Goal: Information Seeking & Learning: Learn about a topic

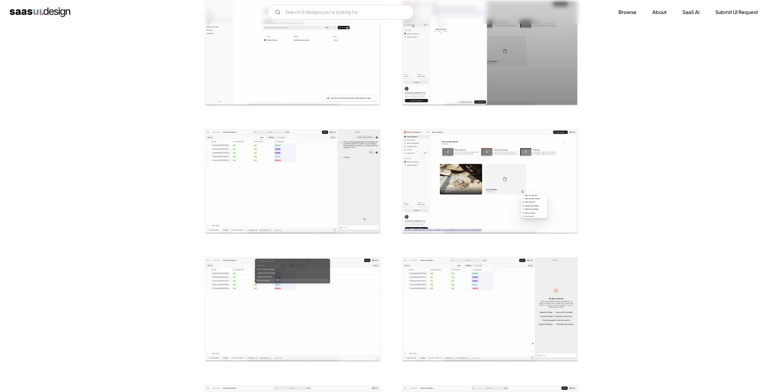
scroll to position [849, 0]
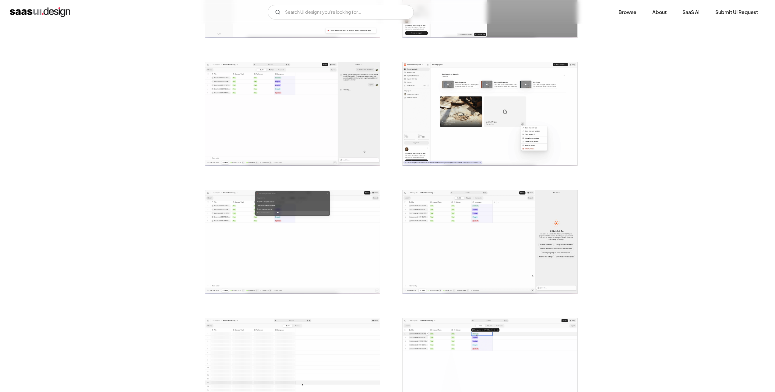
click at [317, 118] on img "open lightbox" at bounding box center [292, 114] width 175 height 104
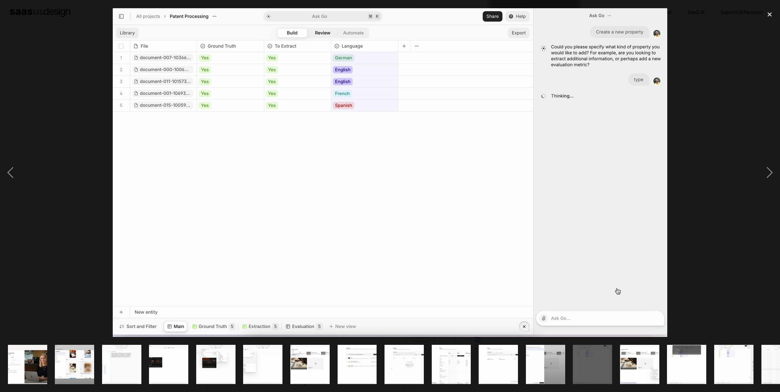
click at [699, 153] on div at bounding box center [390, 173] width 780 height 330
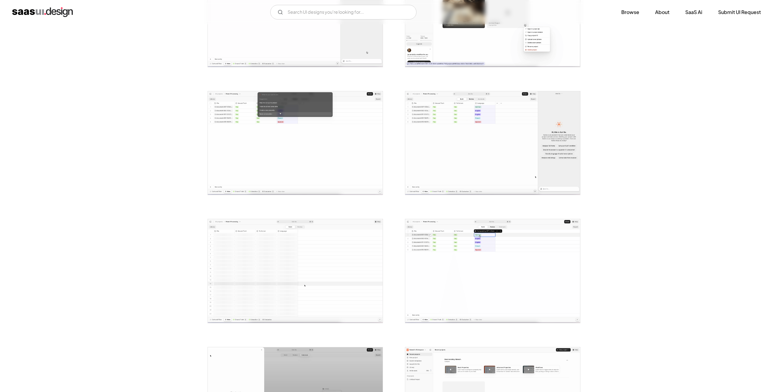
scroll to position [1005, 0]
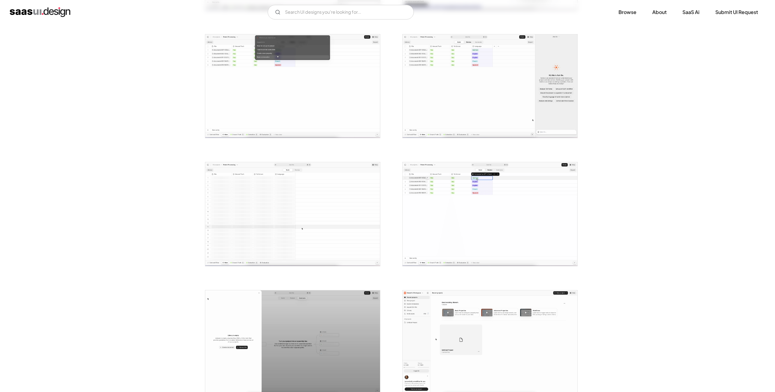
click at [491, 219] on img "open lightbox" at bounding box center [490, 214] width 175 height 104
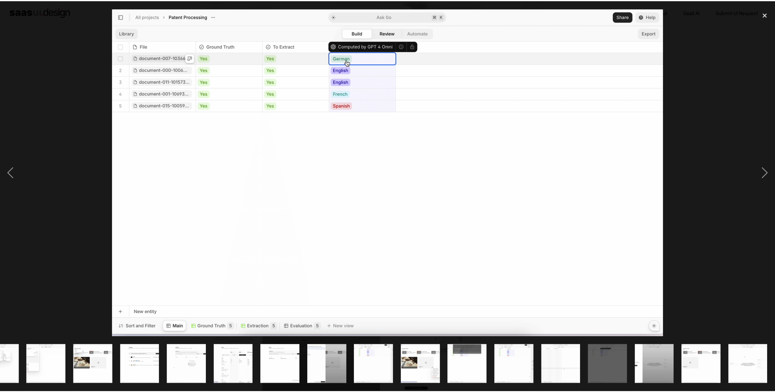
scroll to position [0, 217]
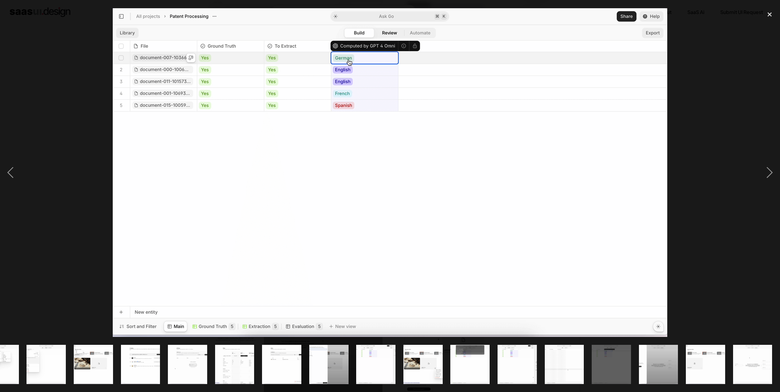
click at [757, 120] on div at bounding box center [390, 173] width 780 height 330
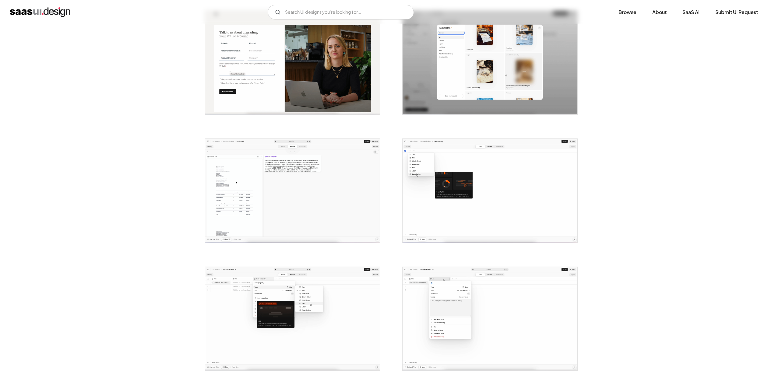
scroll to position [329, 0]
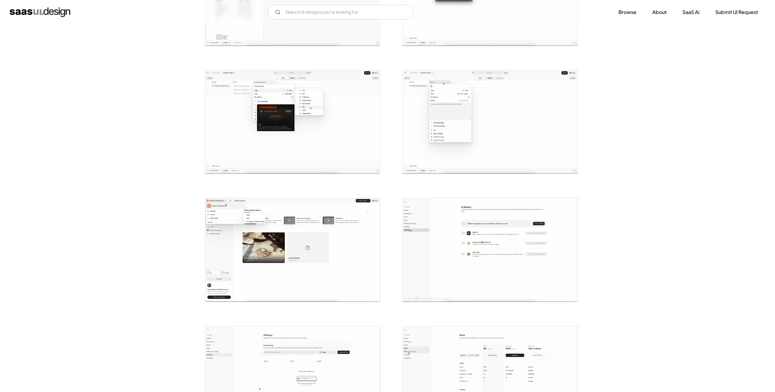
click at [496, 144] on img "open lightbox" at bounding box center [490, 122] width 175 height 104
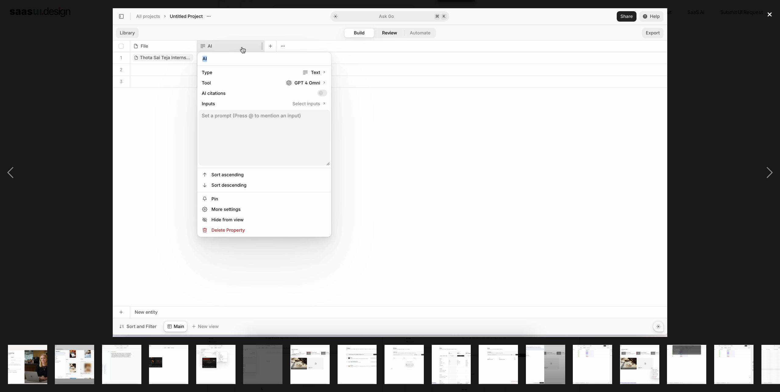
click at [769, 16] on div "close lightbox" at bounding box center [769, 14] width 21 height 13
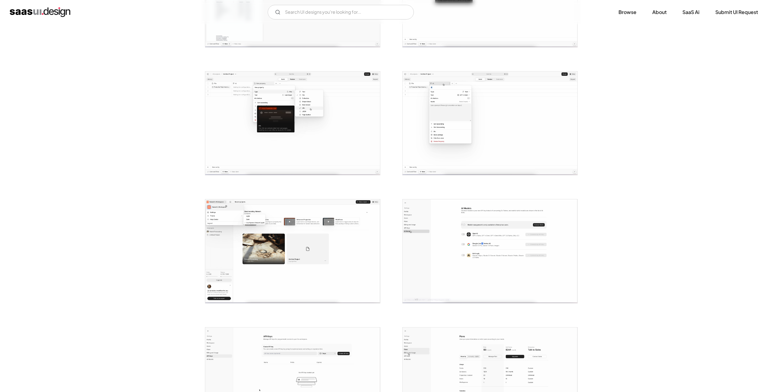
scroll to position [0, 0]
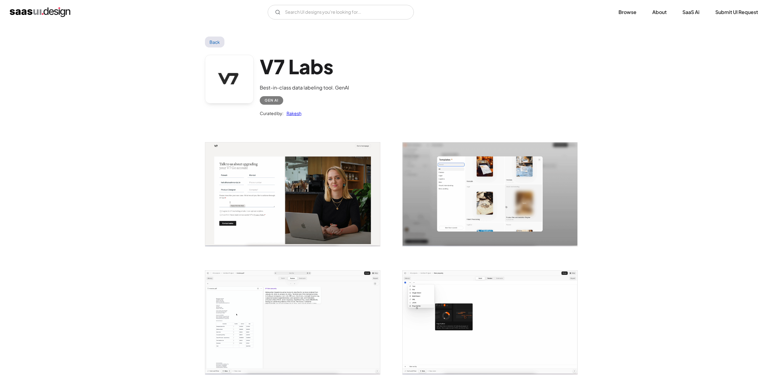
click at [219, 42] on link "Back" at bounding box center [215, 42] width 20 height 11
drag, startPoint x: 332, startPoint y: 88, endPoint x: 292, endPoint y: 86, distance: 40.6
click at [292, 86] on div "Best-in-class data labeling tool. GenAI" at bounding box center [304, 87] width 89 height 7
copy div "data labeling tool"
click at [45, 6] on div "V7 Labs Gen AI Application Design Best-in-class data labeling tool. GenAI Close…" at bounding box center [388, 12] width 756 height 15
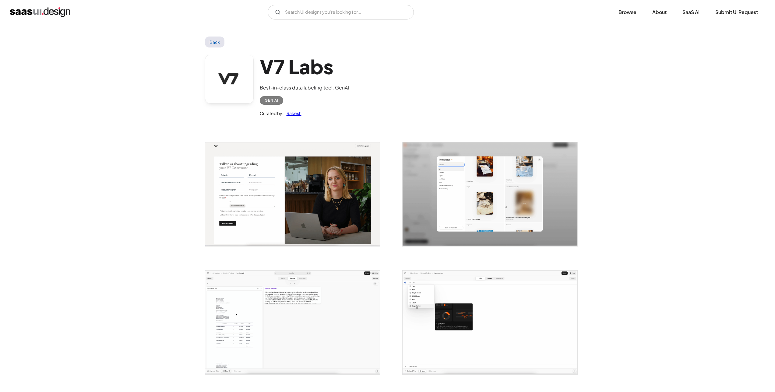
click at [45, 14] on img "home" at bounding box center [40, 12] width 61 height 10
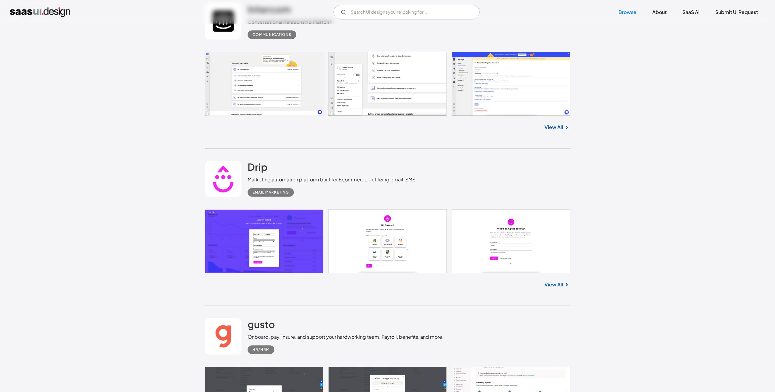
scroll to position [2011, 0]
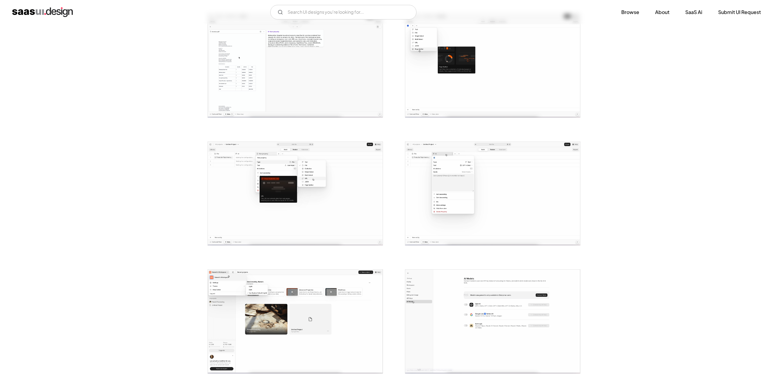
scroll to position [312, 0]
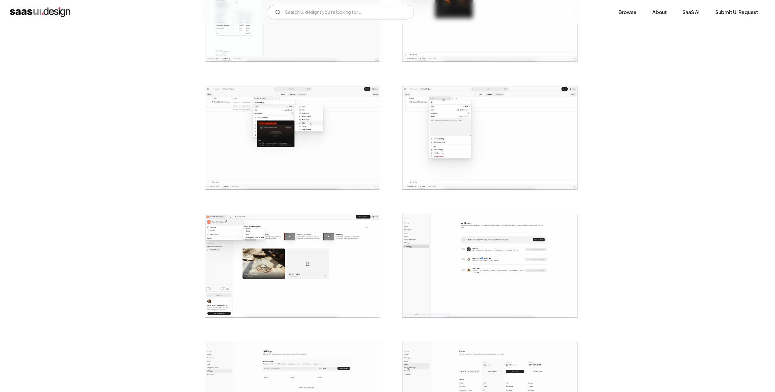
click at [336, 139] on img "open lightbox" at bounding box center [292, 139] width 175 height 104
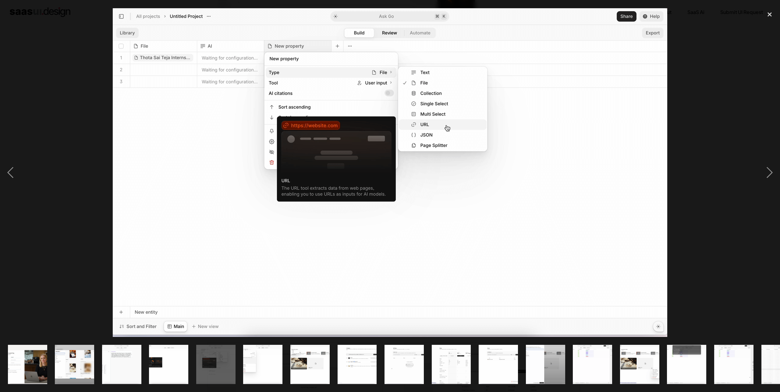
click at [535, 96] on img at bounding box center [390, 172] width 554 height 329
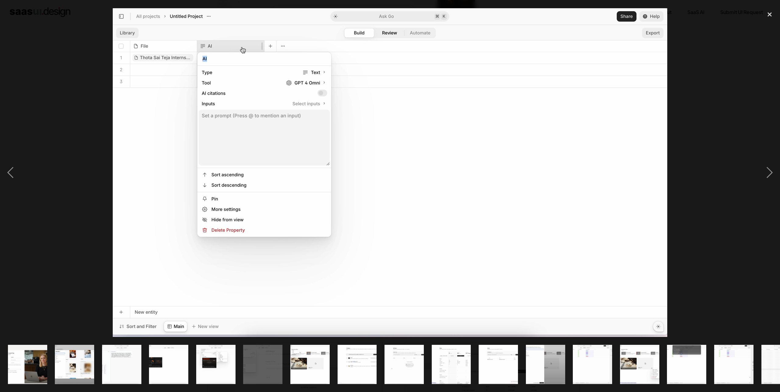
click at [476, 170] on img at bounding box center [390, 172] width 554 height 329
